Goal: Task Accomplishment & Management: Use online tool/utility

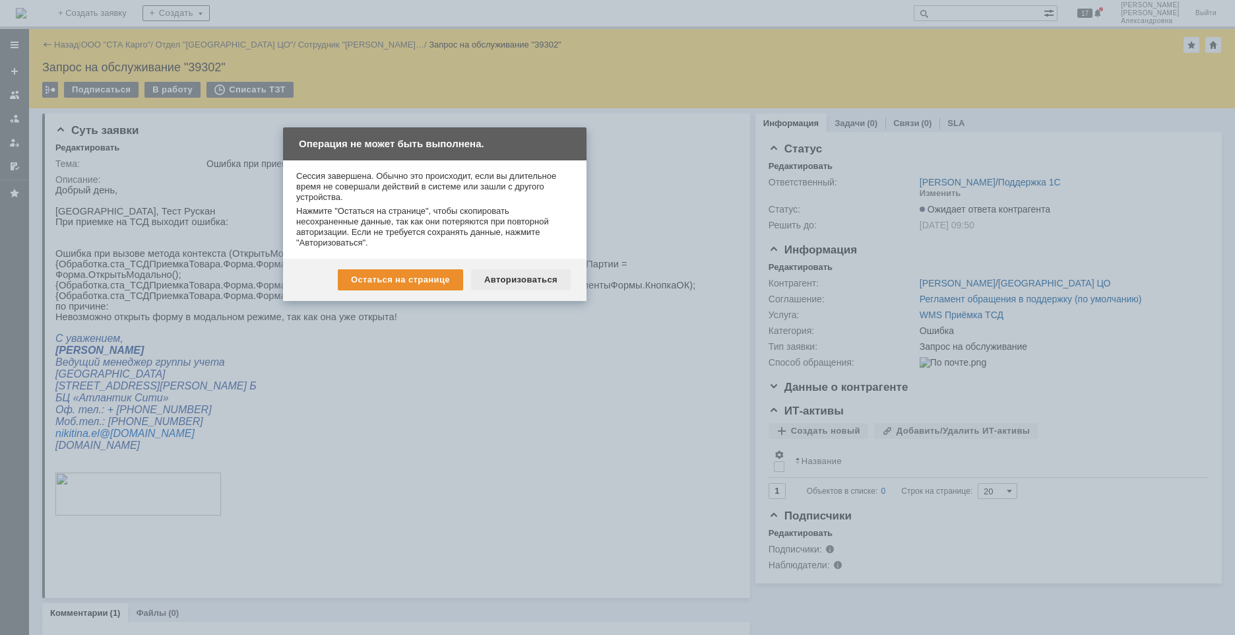
click at [515, 280] on div "Авторизоваться" at bounding box center [521, 279] width 100 height 21
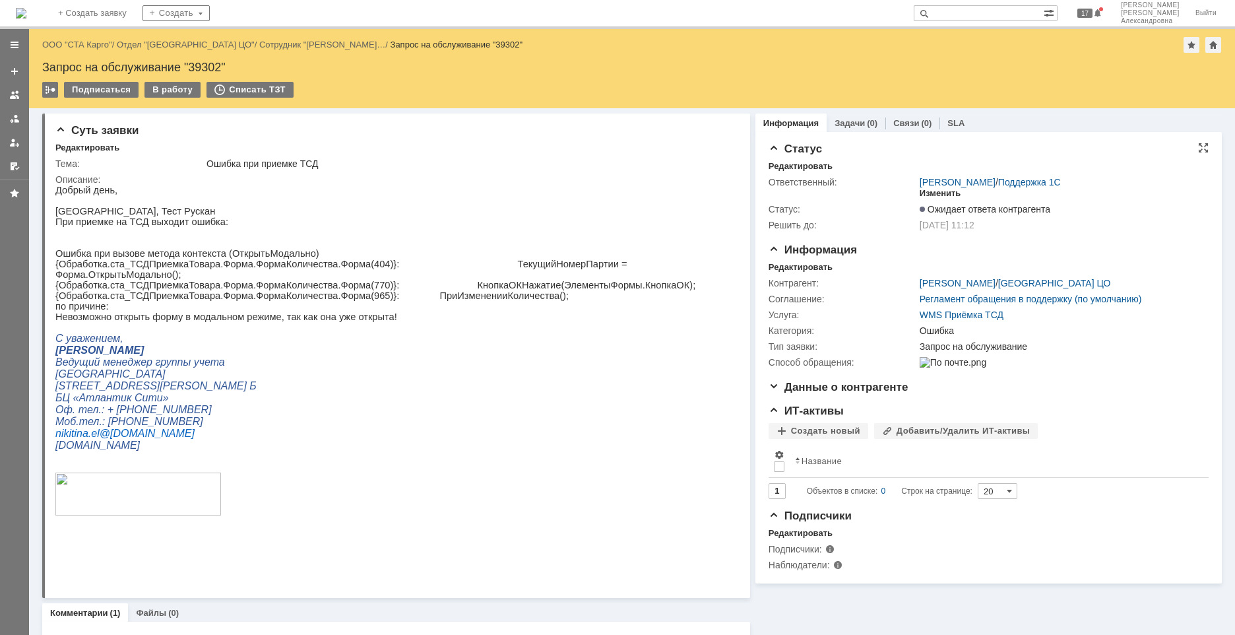
click at [931, 191] on div "Изменить" at bounding box center [941, 193] width 42 height 11
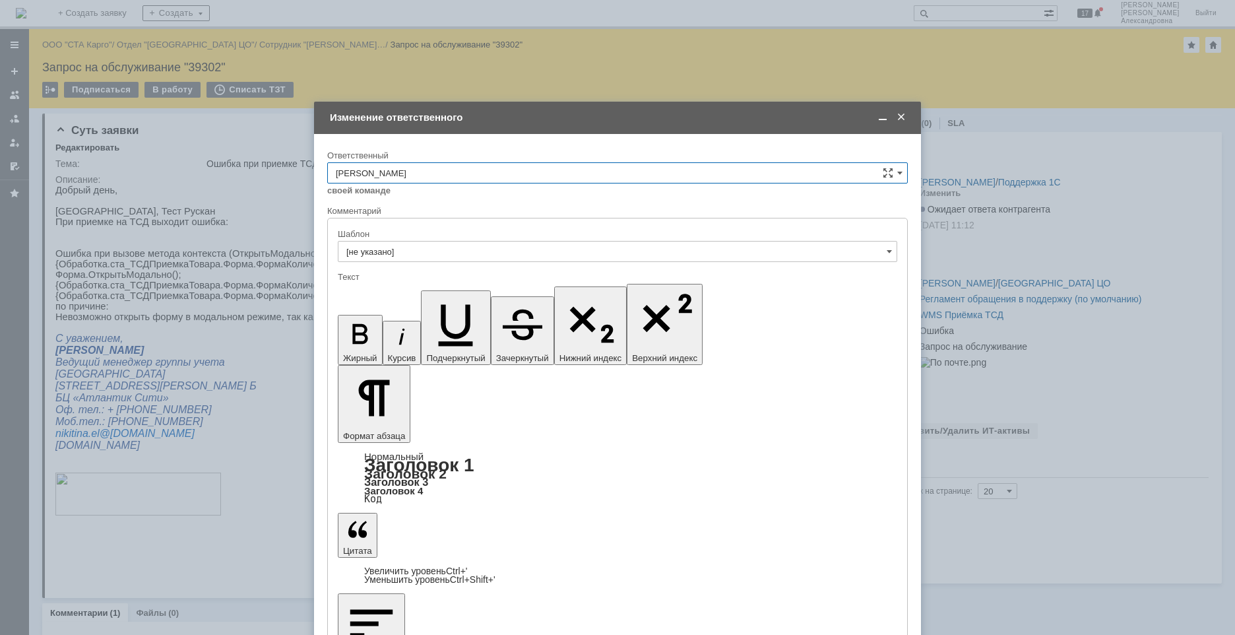
drag, startPoint x: 905, startPoint y: 169, endPoint x: 865, endPoint y: 170, distance: 39.6
click at [904, 169] on input "Швецова Ольга Александровна" at bounding box center [617, 172] width 581 height 21
click at [441, 238] on span "Шилгалис Кристина" at bounding box center [618, 239] width 564 height 11
type input "Шилгалис Кристина"
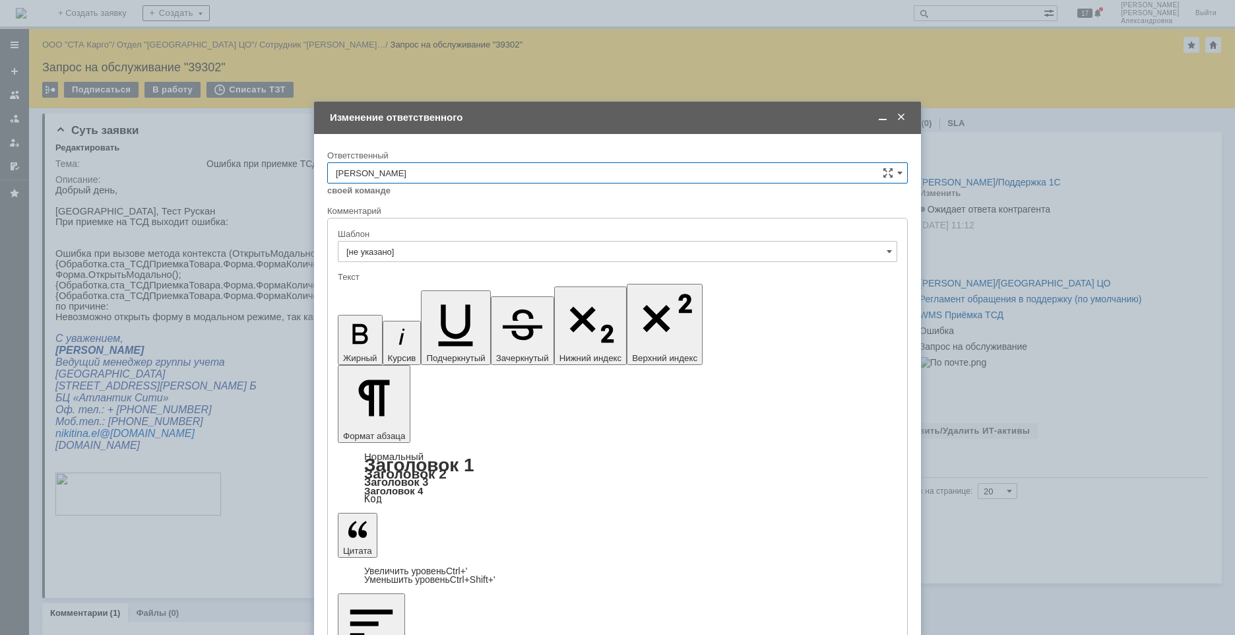
checkbox input "true"
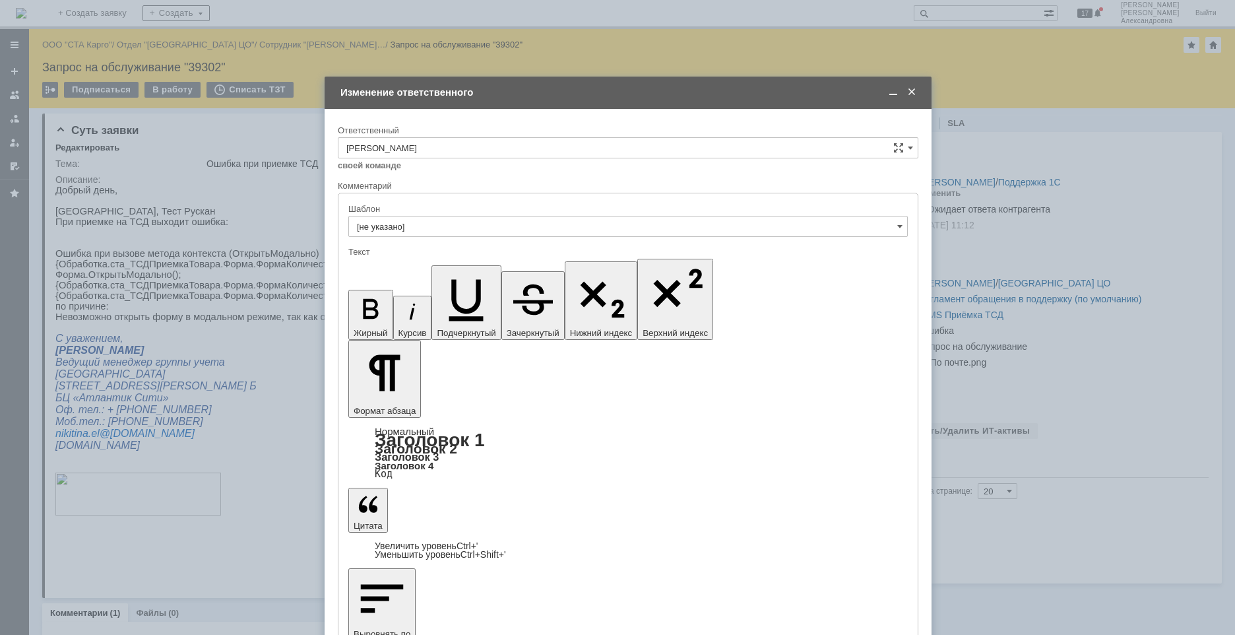
drag, startPoint x: 553, startPoint y: 117, endPoint x: 564, endPoint y: 92, distance: 27.2
click at [564, 92] on div "Изменение ответственного" at bounding box center [629, 92] width 578 height 12
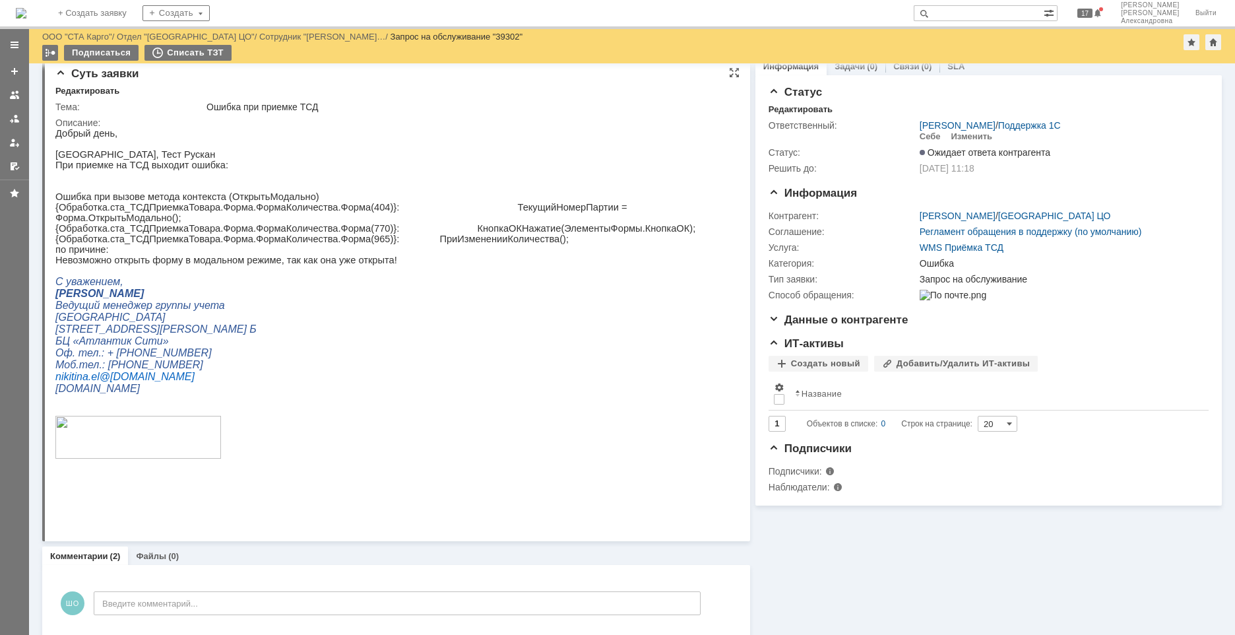
scroll to position [0, 0]
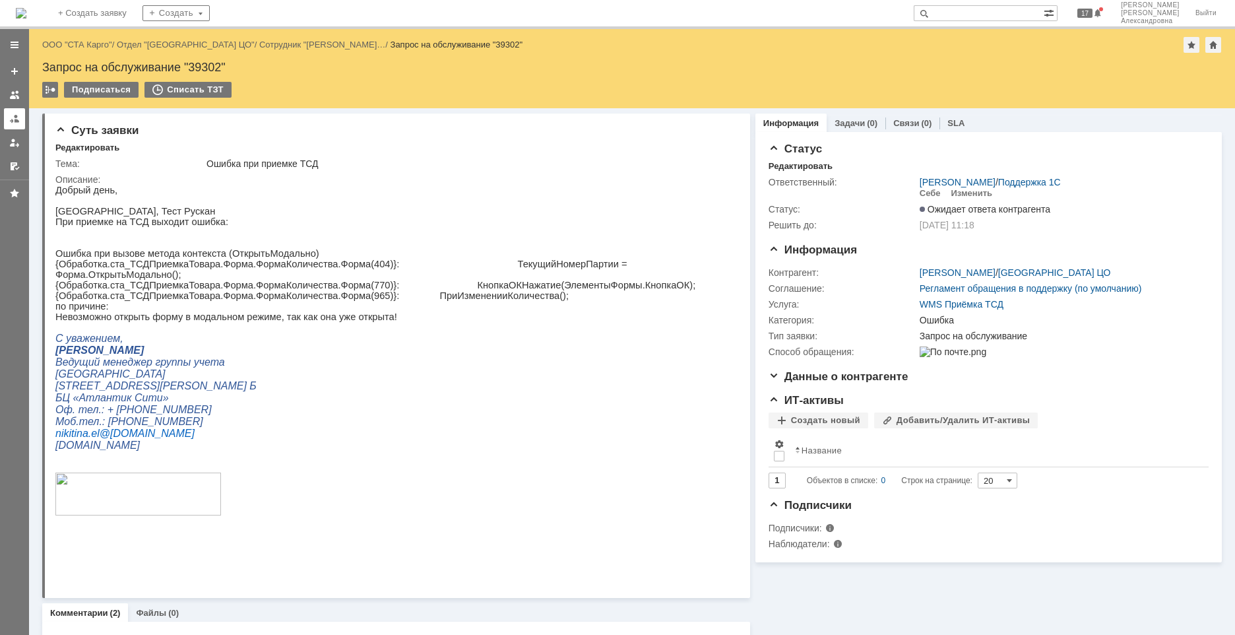
click at [13, 120] on div at bounding box center [14, 118] width 11 height 11
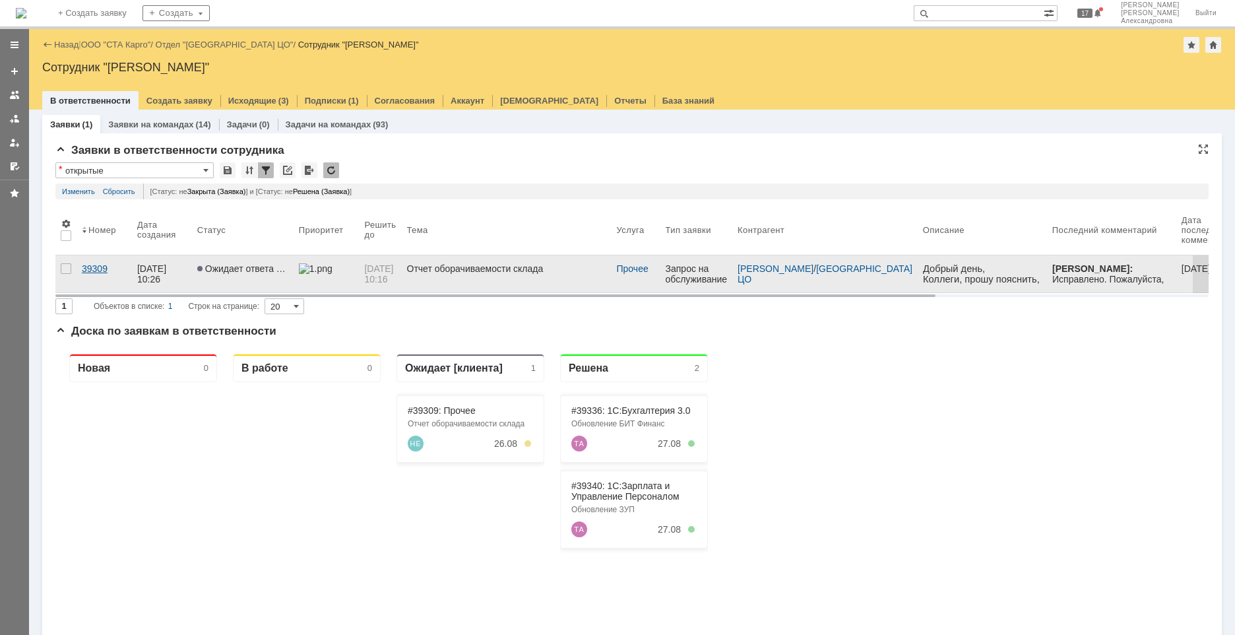
click at [106, 278] on link "39309" at bounding box center [104, 273] width 55 height 37
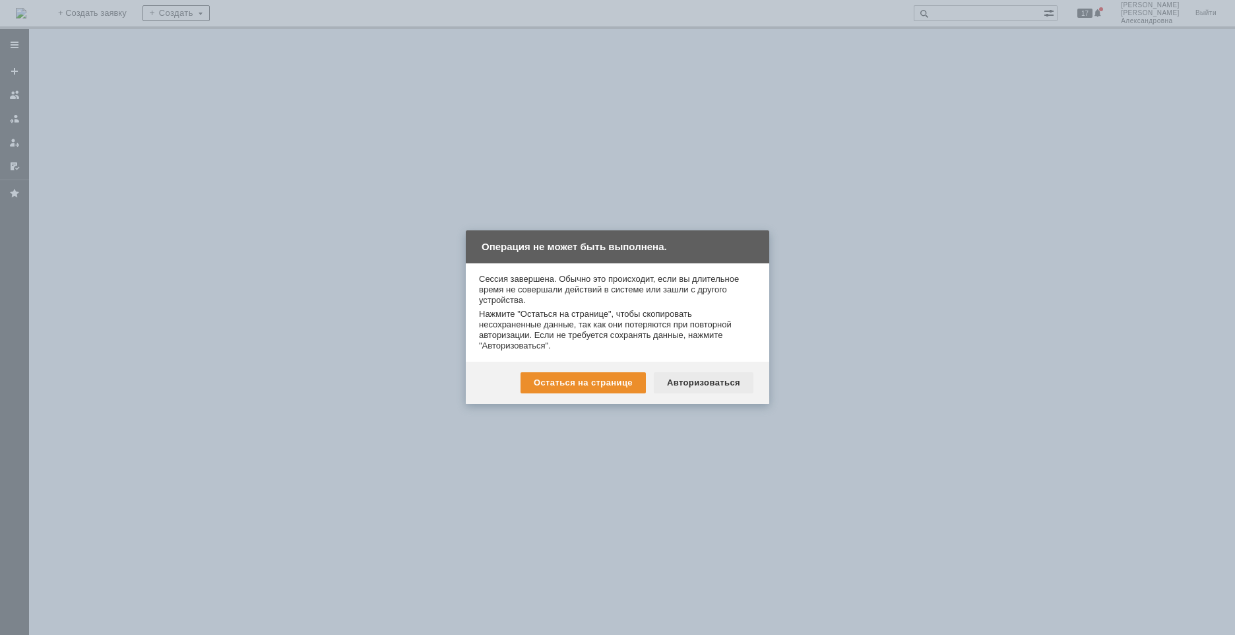
click at [707, 383] on div "Авторизоваться" at bounding box center [704, 382] width 100 height 21
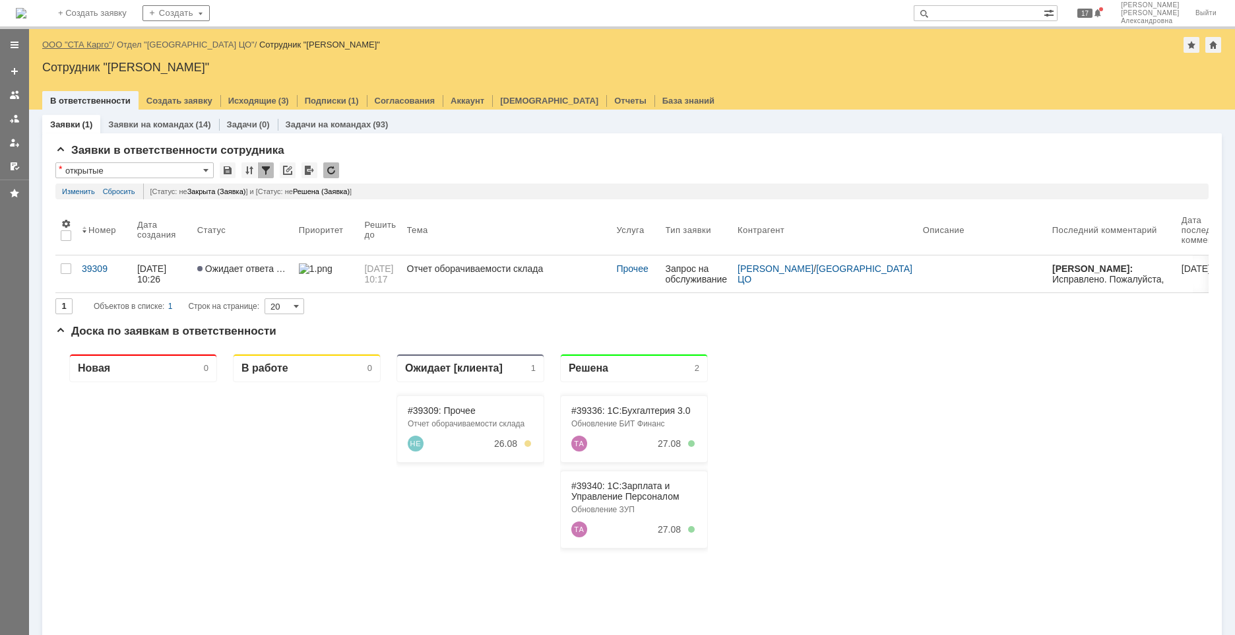
click at [92, 42] on link "ООО "СТА Карго"" at bounding box center [77, 45] width 70 height 10
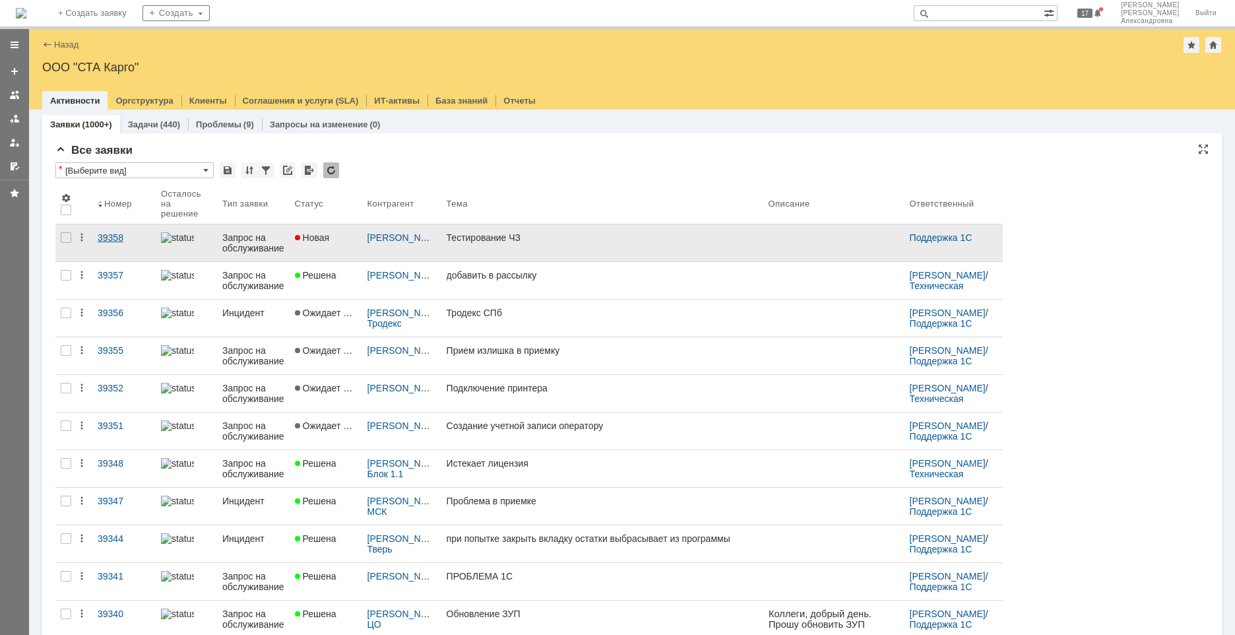
click at [135, 253] on link "39358" at bounding box center [123, 242] width 63 height 37
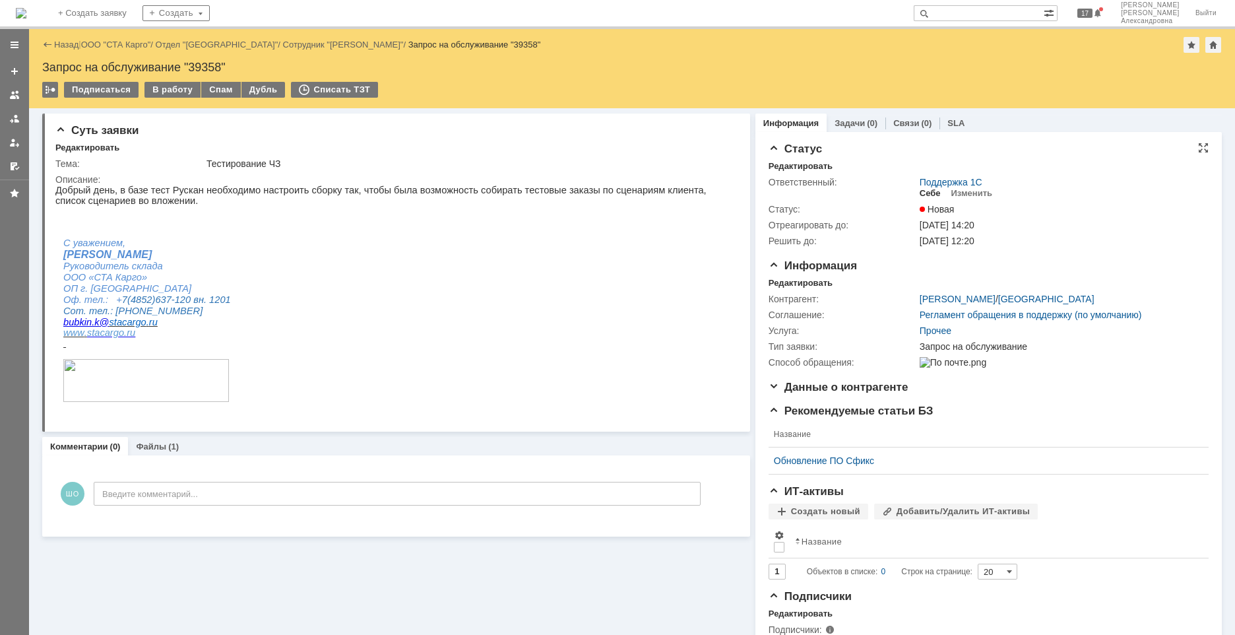
click at [928, 190] on div "Себе" at bounding box center [930, 193] width 21 height 11
click at [164, 443] on div "Файлы (1)" at bounding box center [157, 446] width 59 height 19
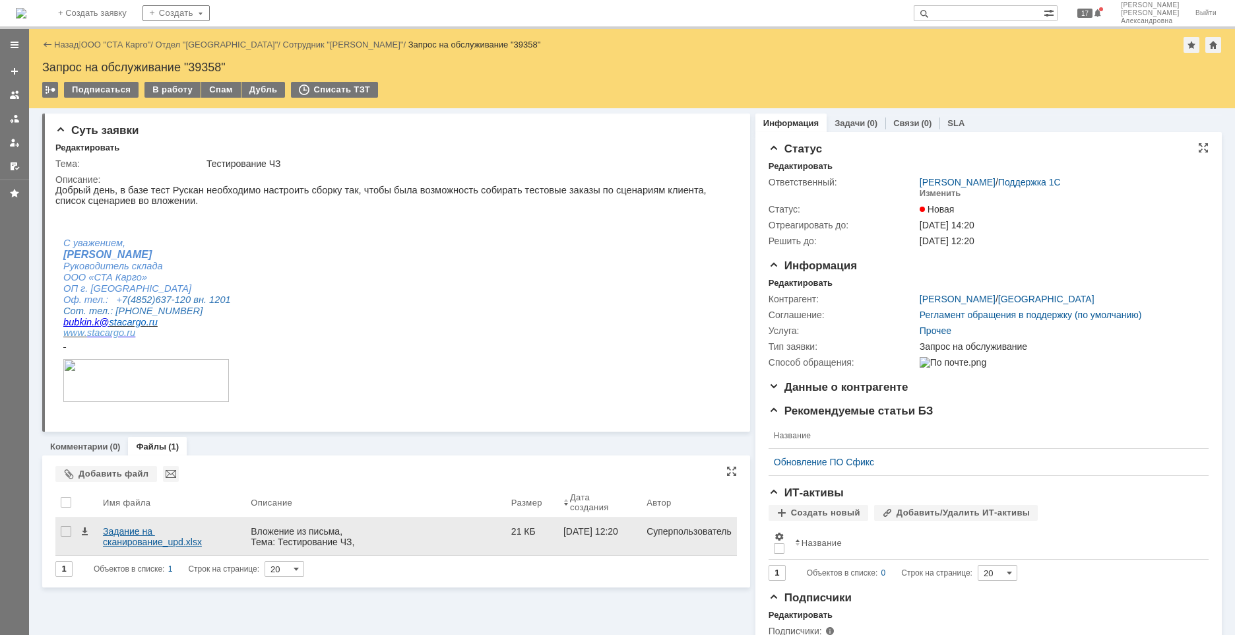
click at [148, 541] on div "Задание на сканирование_upd.xlsx" at bounding box center [171, 536] width 137 height 21
